Goal: Information Seeking & Learning: Learn about a topic

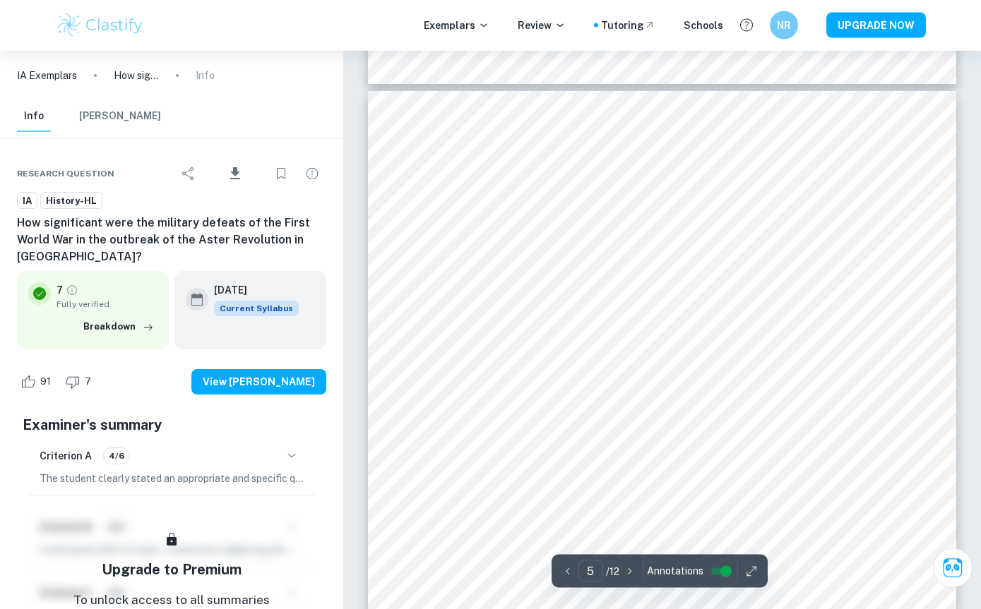
scroll to position [3518, 0]
type input "1"
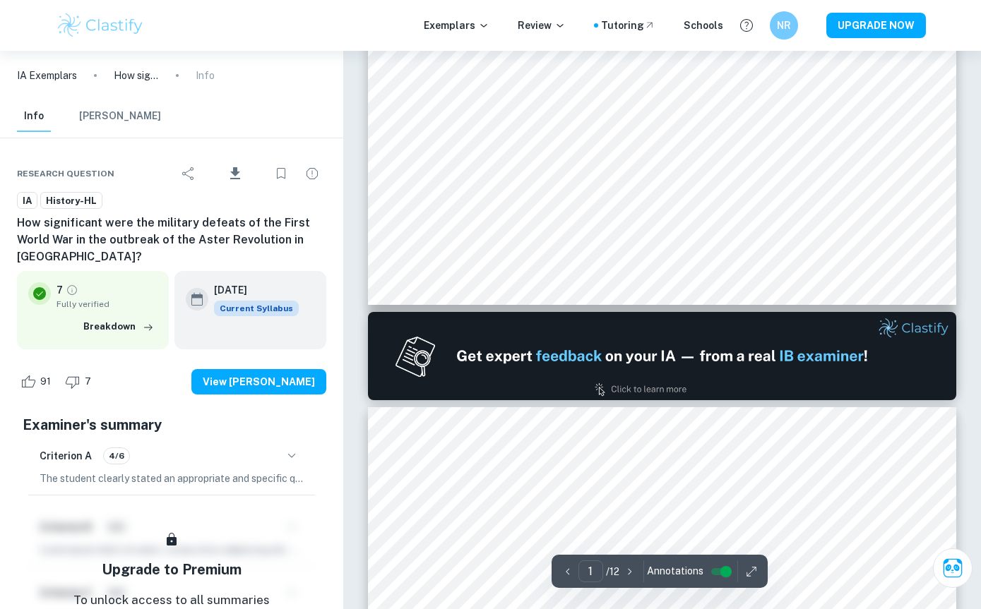
scroll to position [589, 0]
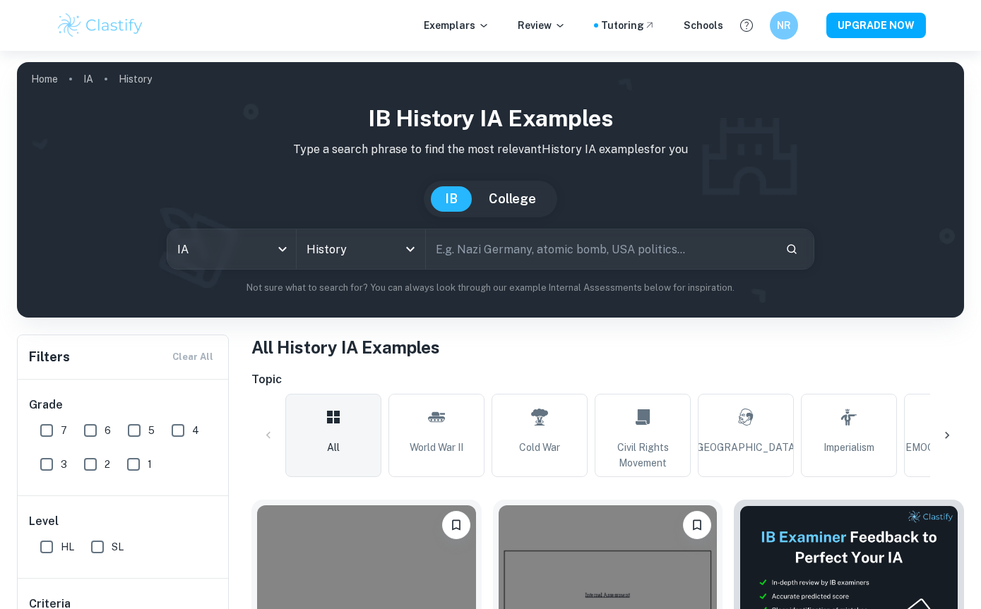
scroll to position [395, 0]
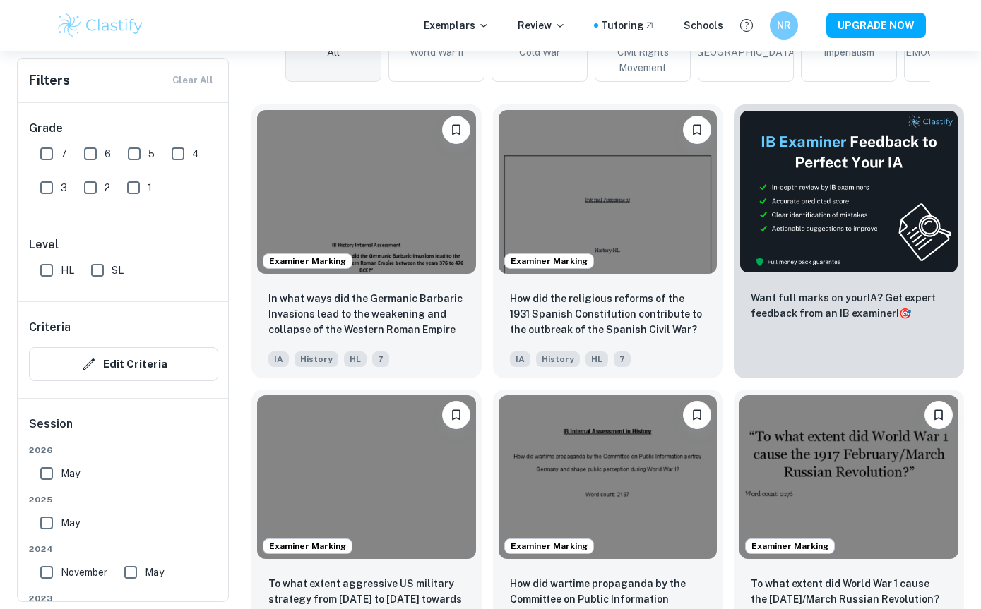
click at [42, 157] on input "7" at bounding box center [46, 154] width 28 height 28
checkbox input "true"
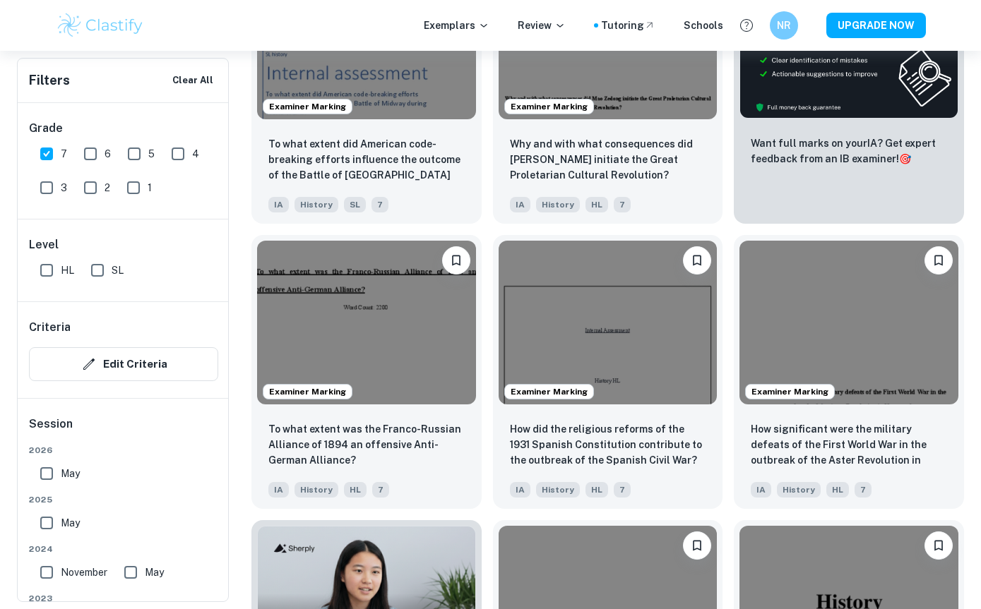
scroll to position [560, 0]
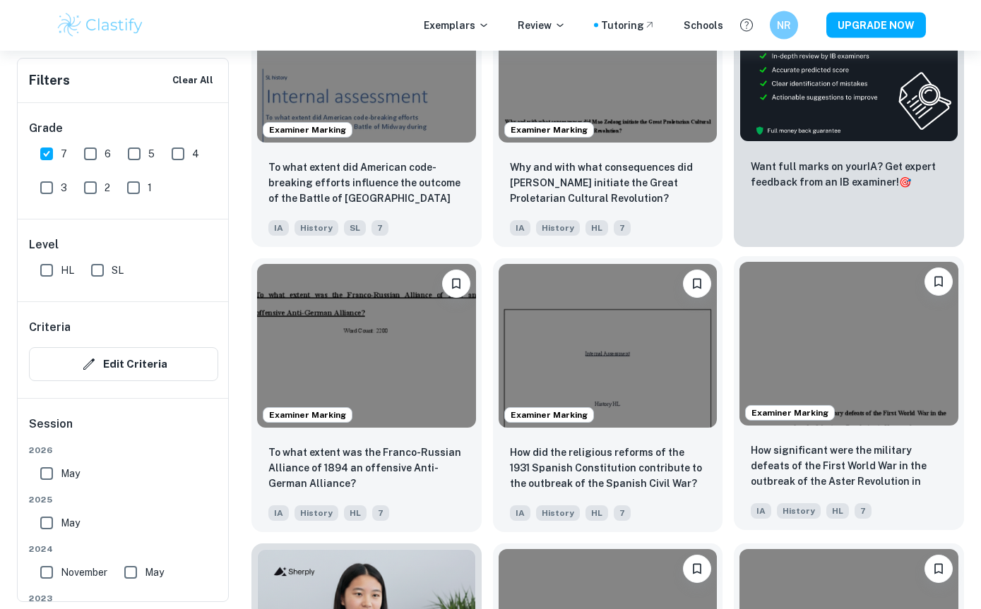
click at [789, 383] on img at bounding box center [848, 345] width 219 height 164
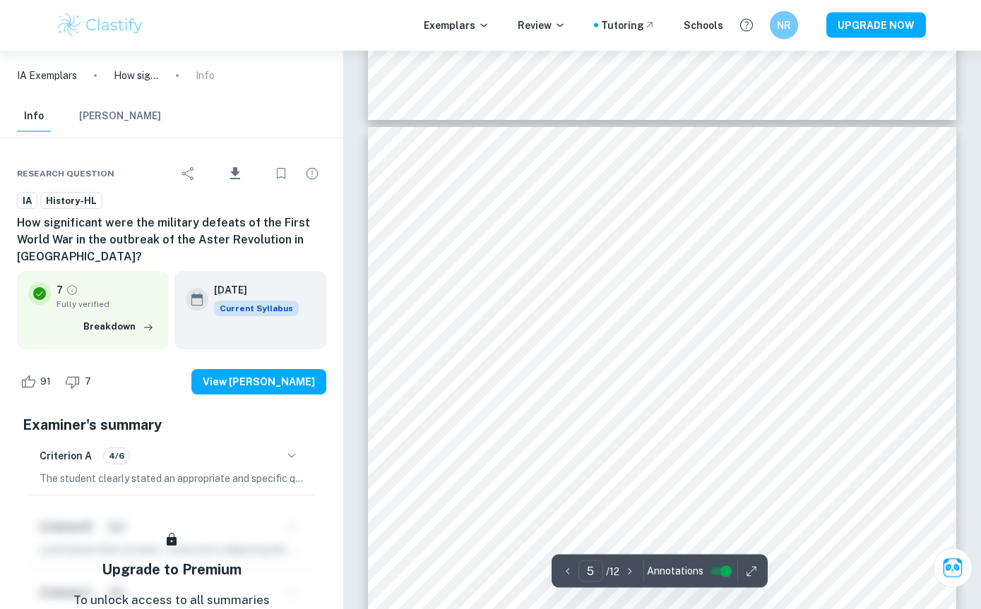
scroll to position [3531, 0]
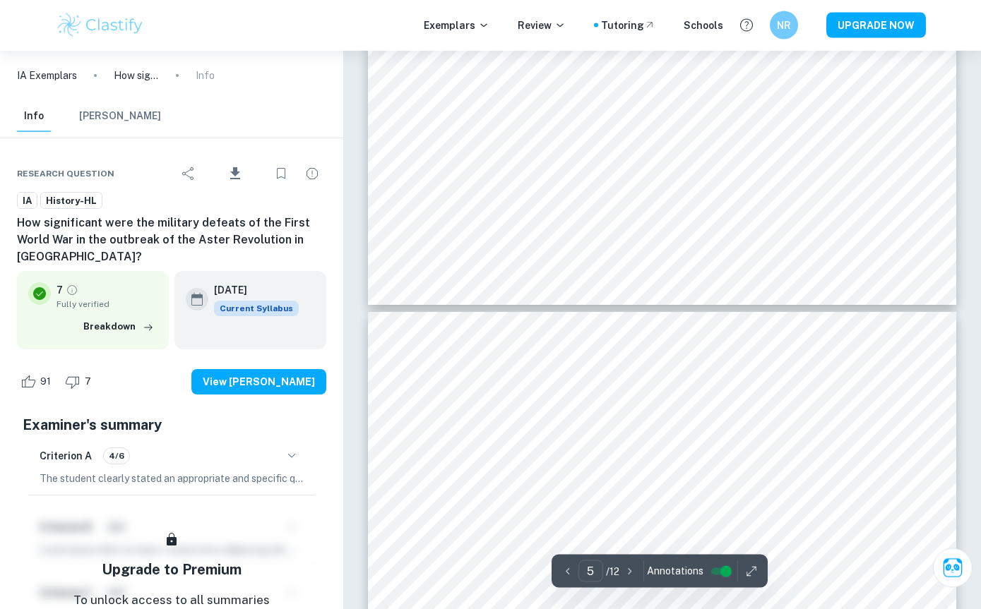
type input "4"
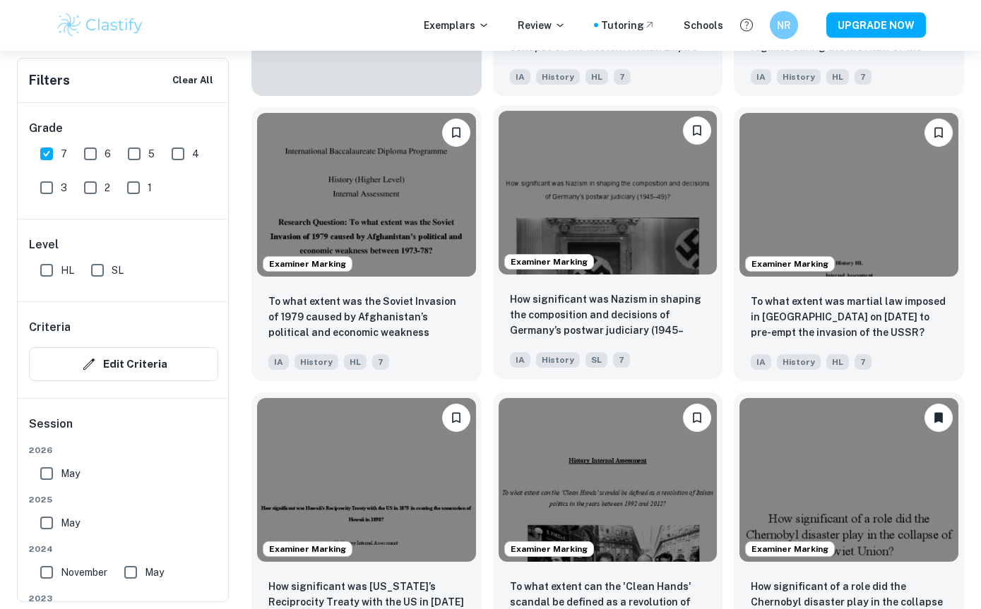
scroll to position [1283, 0]
click at [532, 240] on img at bounding box center [607, 193] width 219 height 164
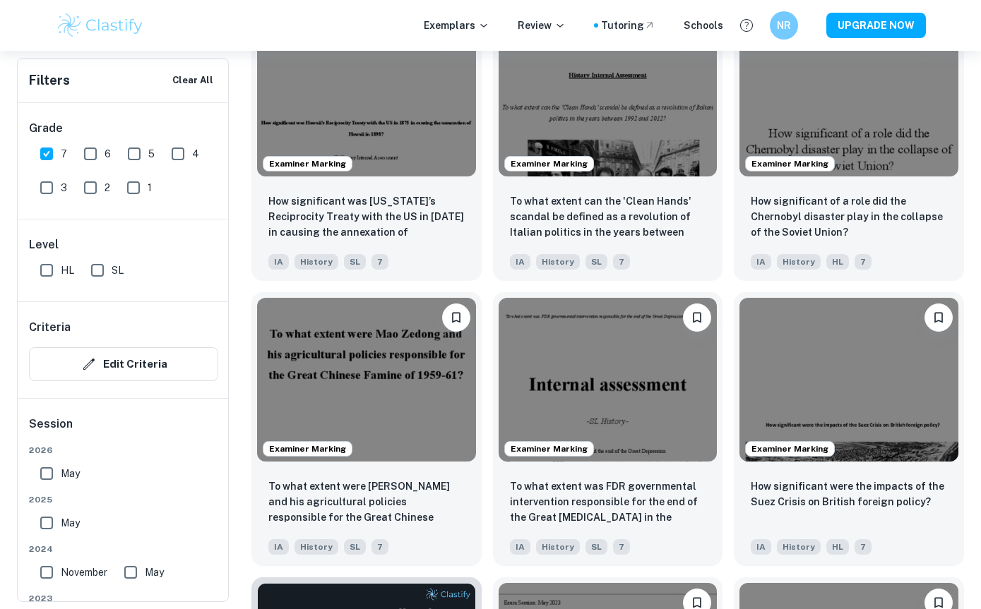
scroll to position [1671, 0]
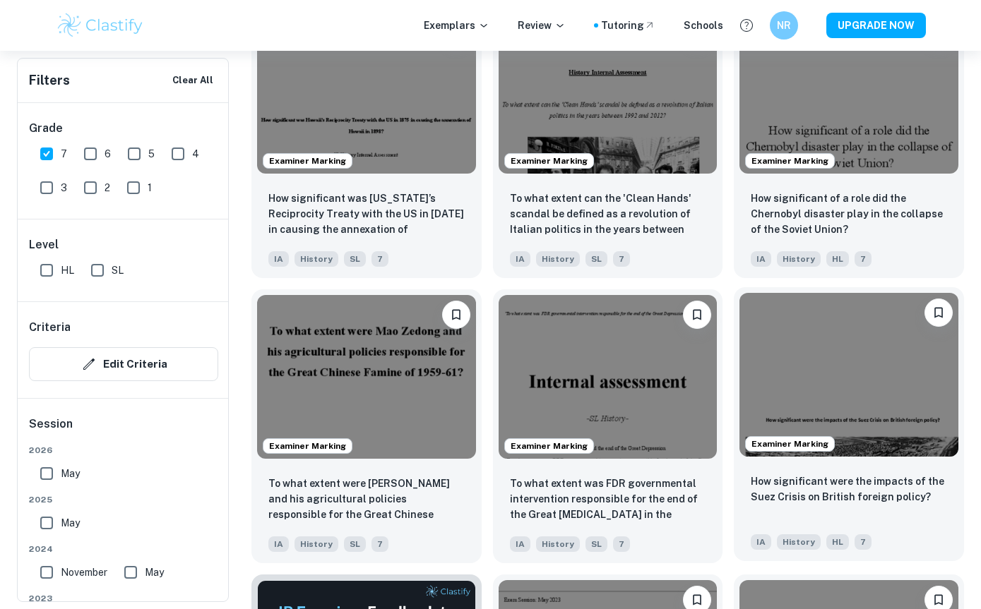
click at [783, 381] on img at bounding box center [848, 375] width 219 height 164
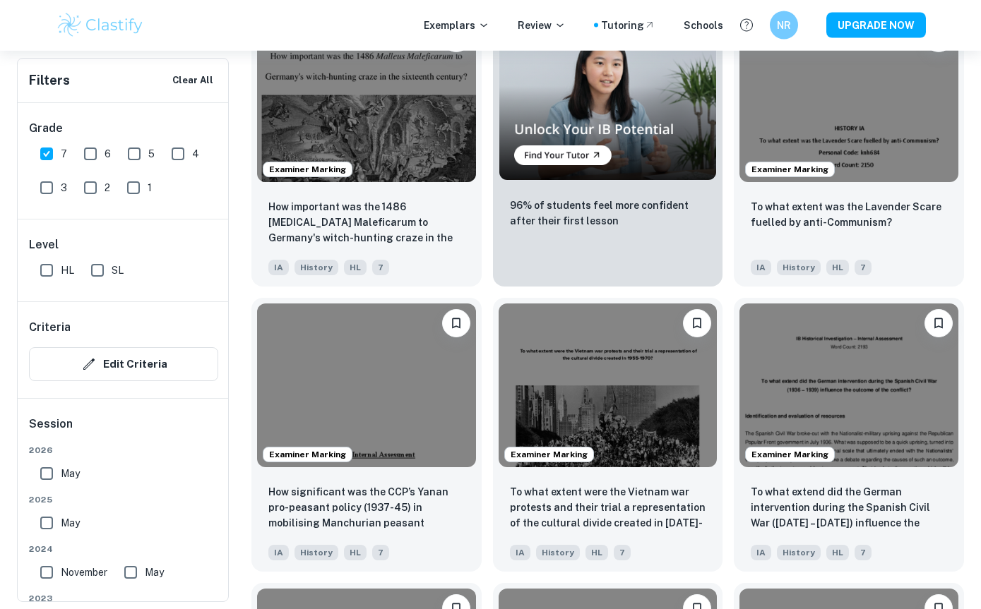
scroll to position [2519, 0]
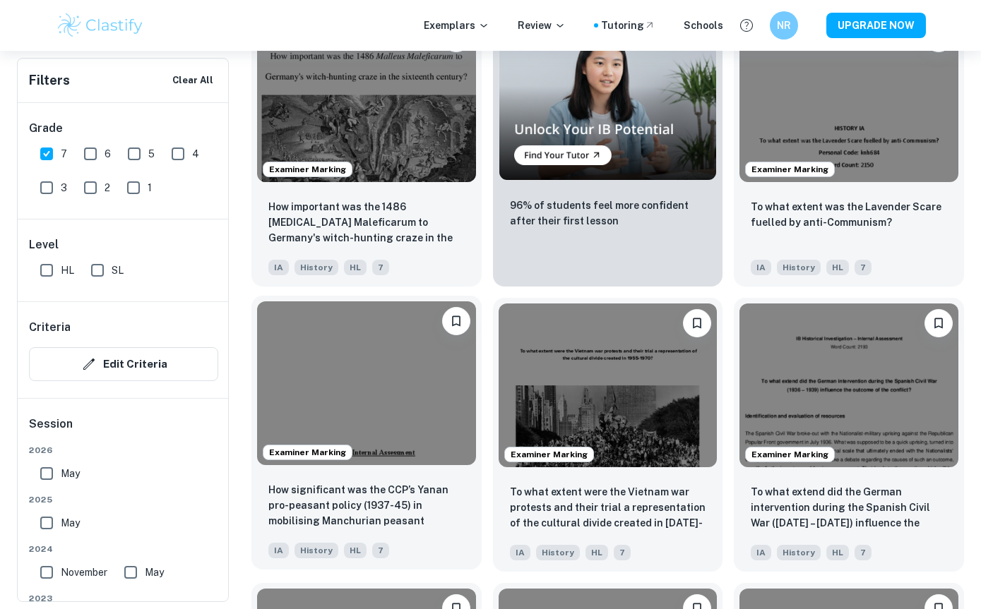
click at [330, 396] on img at bounding box center [366, 383] width 219 height 164
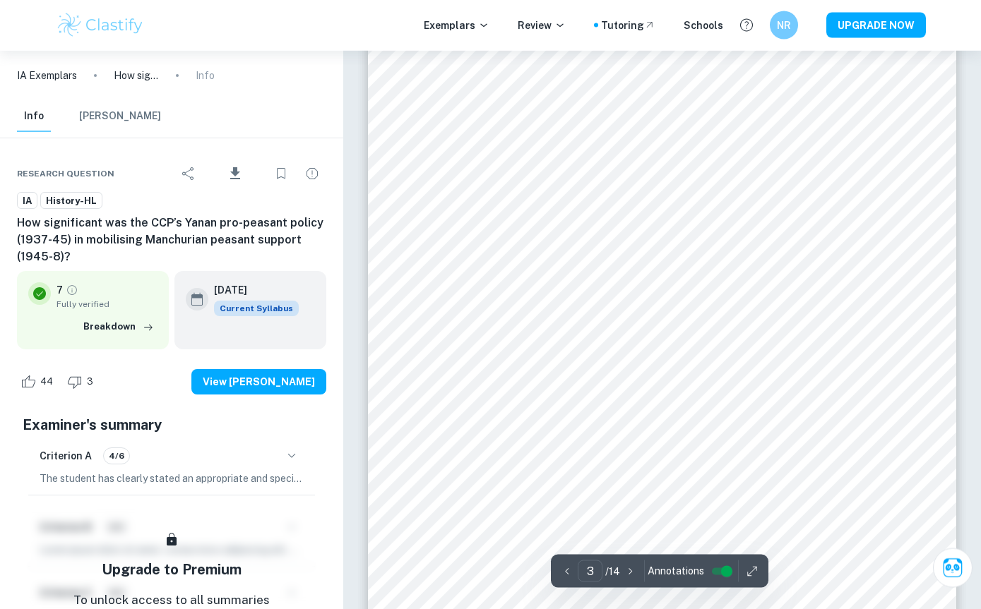
scroll to position [2053, 0]
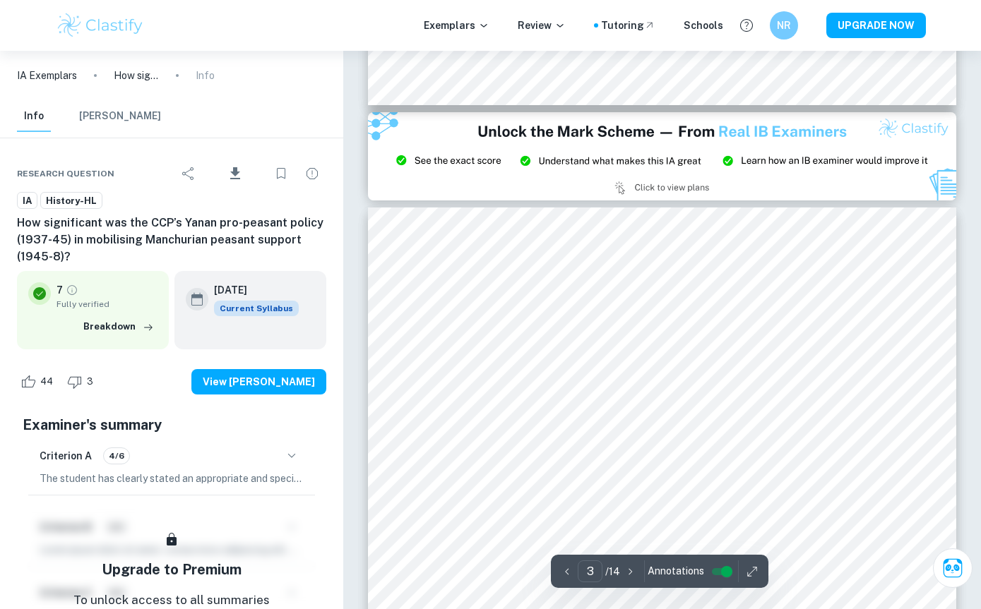
type input "2"
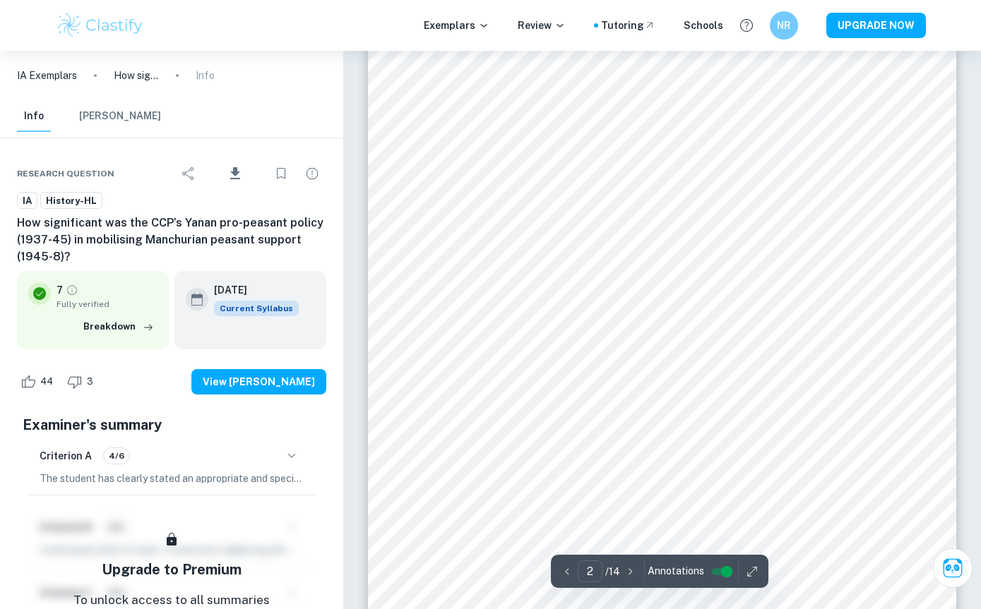
scroll to position [1112, 0]
